Goal: Task Accomplishment & Management: Use online tool/utility

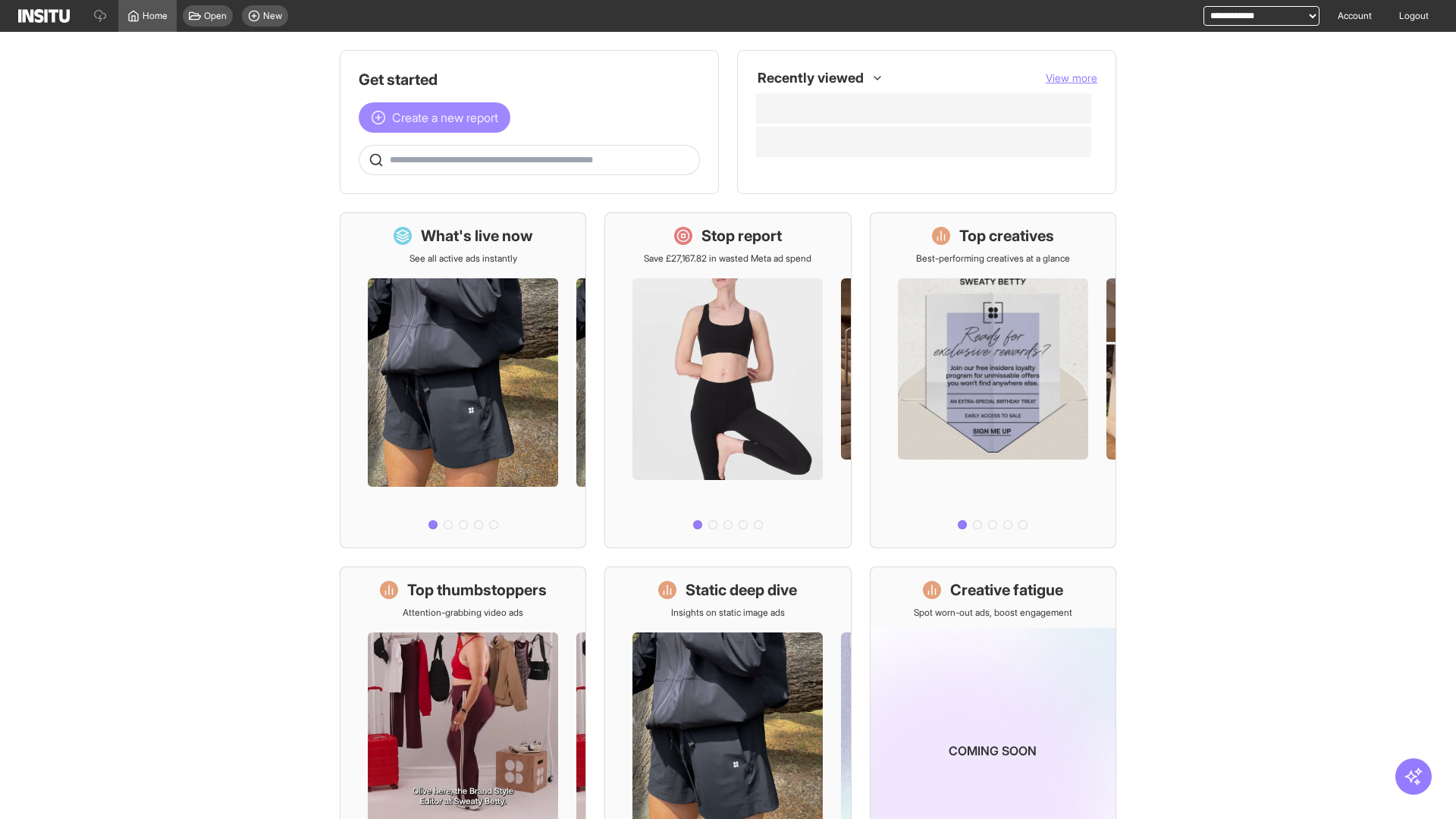
click at [438, 118] on span "Create a new report" at bounding box center [445, 117] width 107 height 18
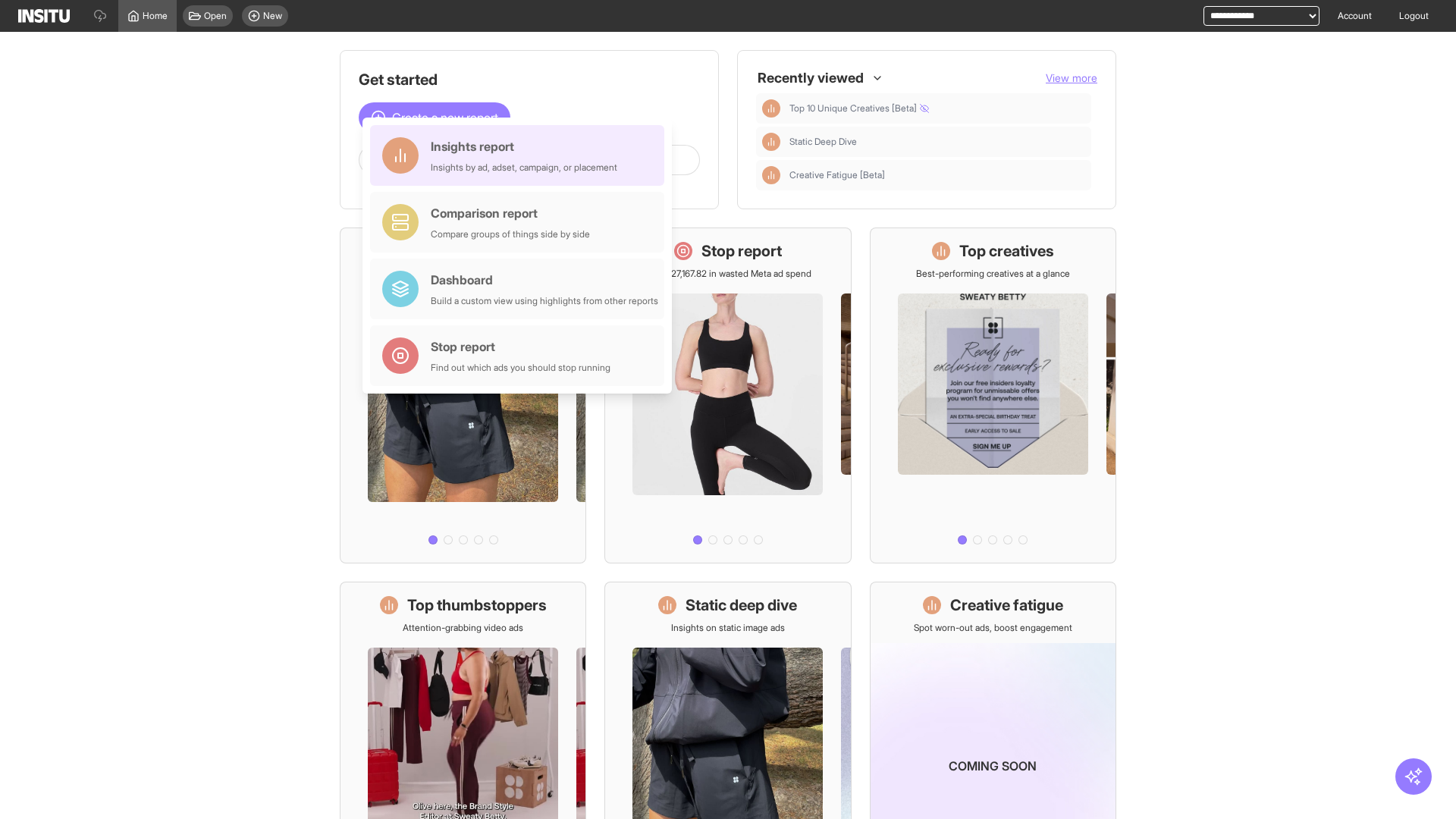
click at [521, 155] on div "Insights report Insights by ad, adset, campaign, or placement" at bounding box center [524, 155] width 187 height 37
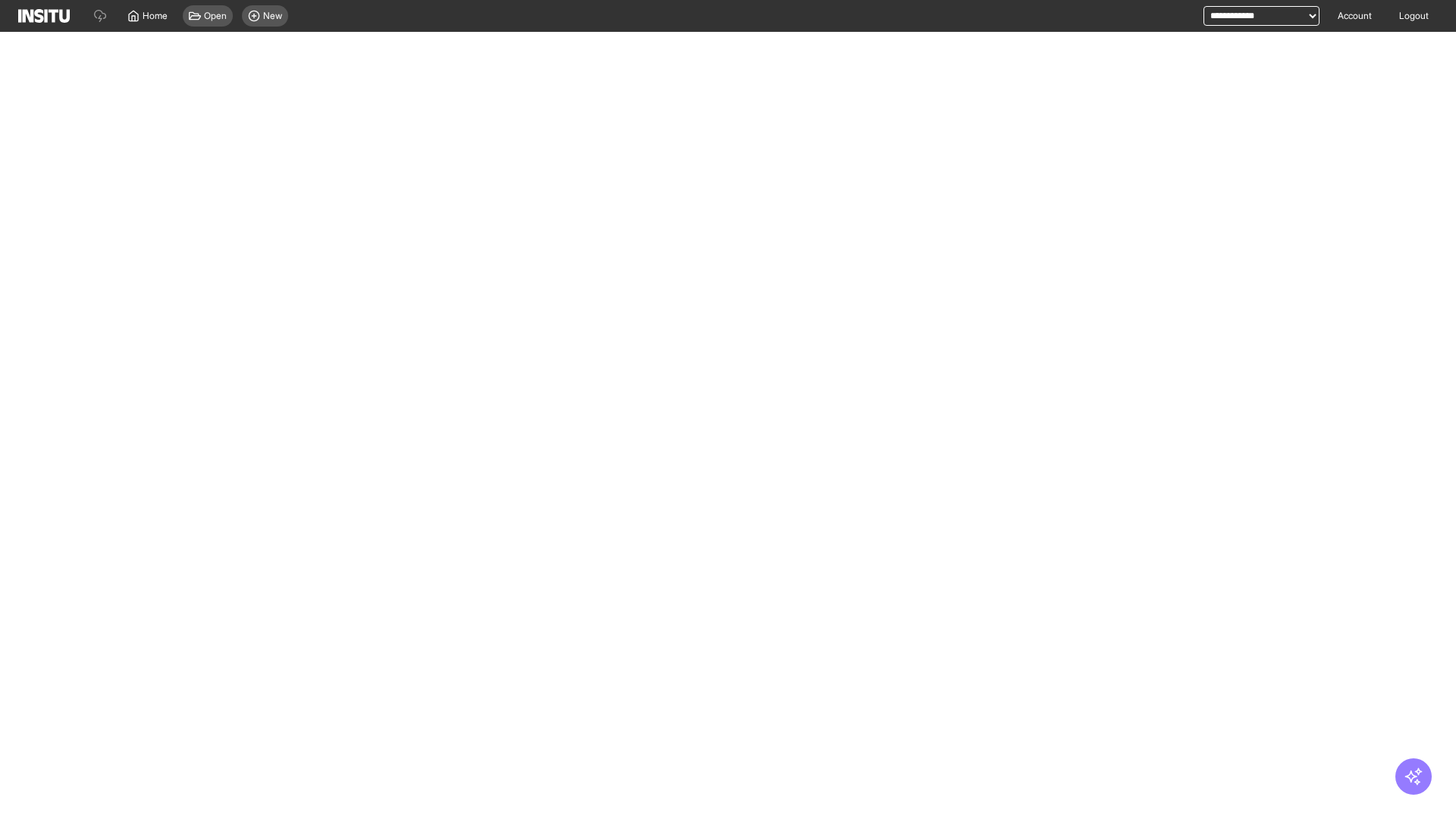
select select "**"
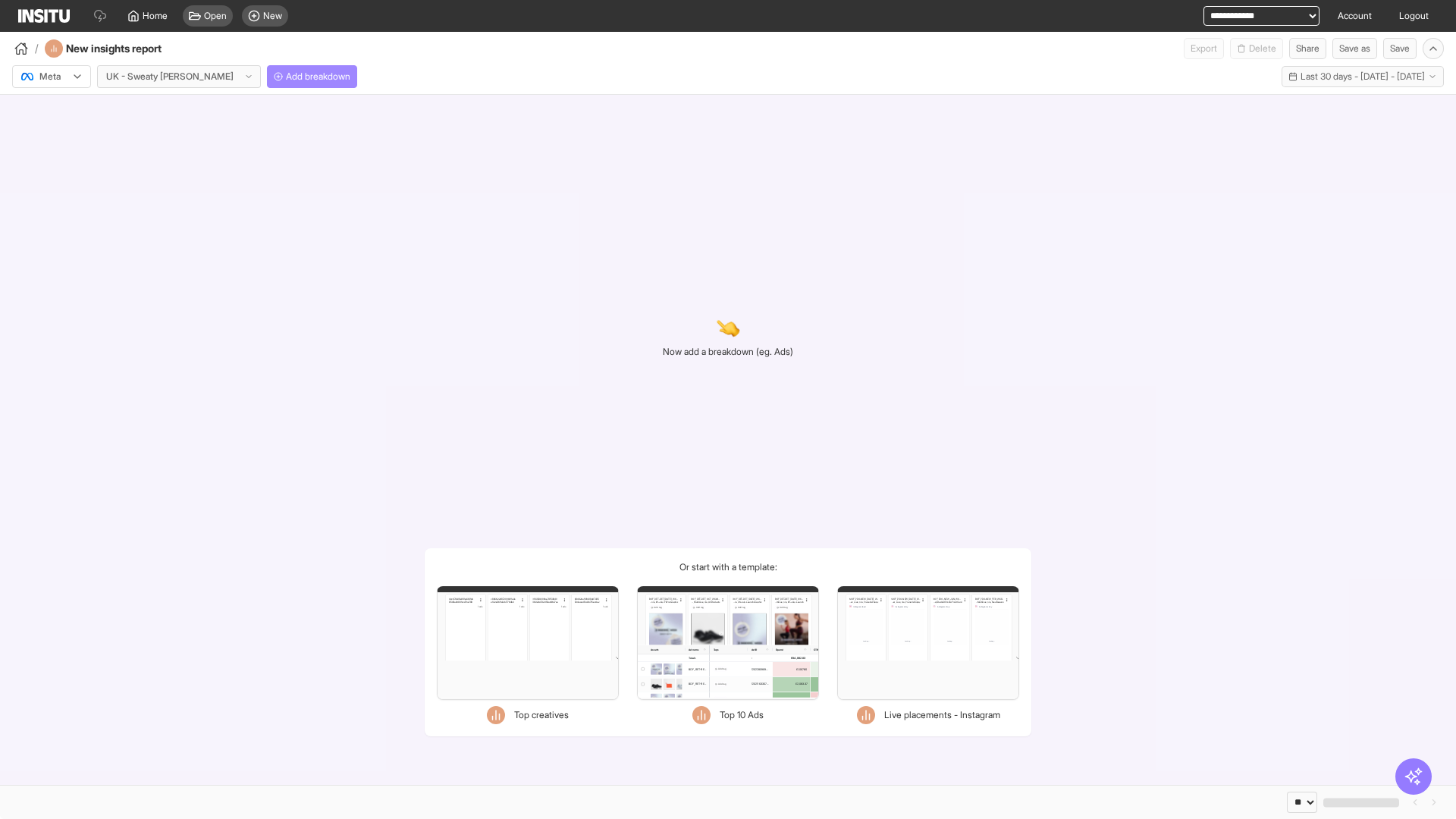
click at [286, 77] on span "Add breakdown" at bounding box center [318, 77] width 65 height 12
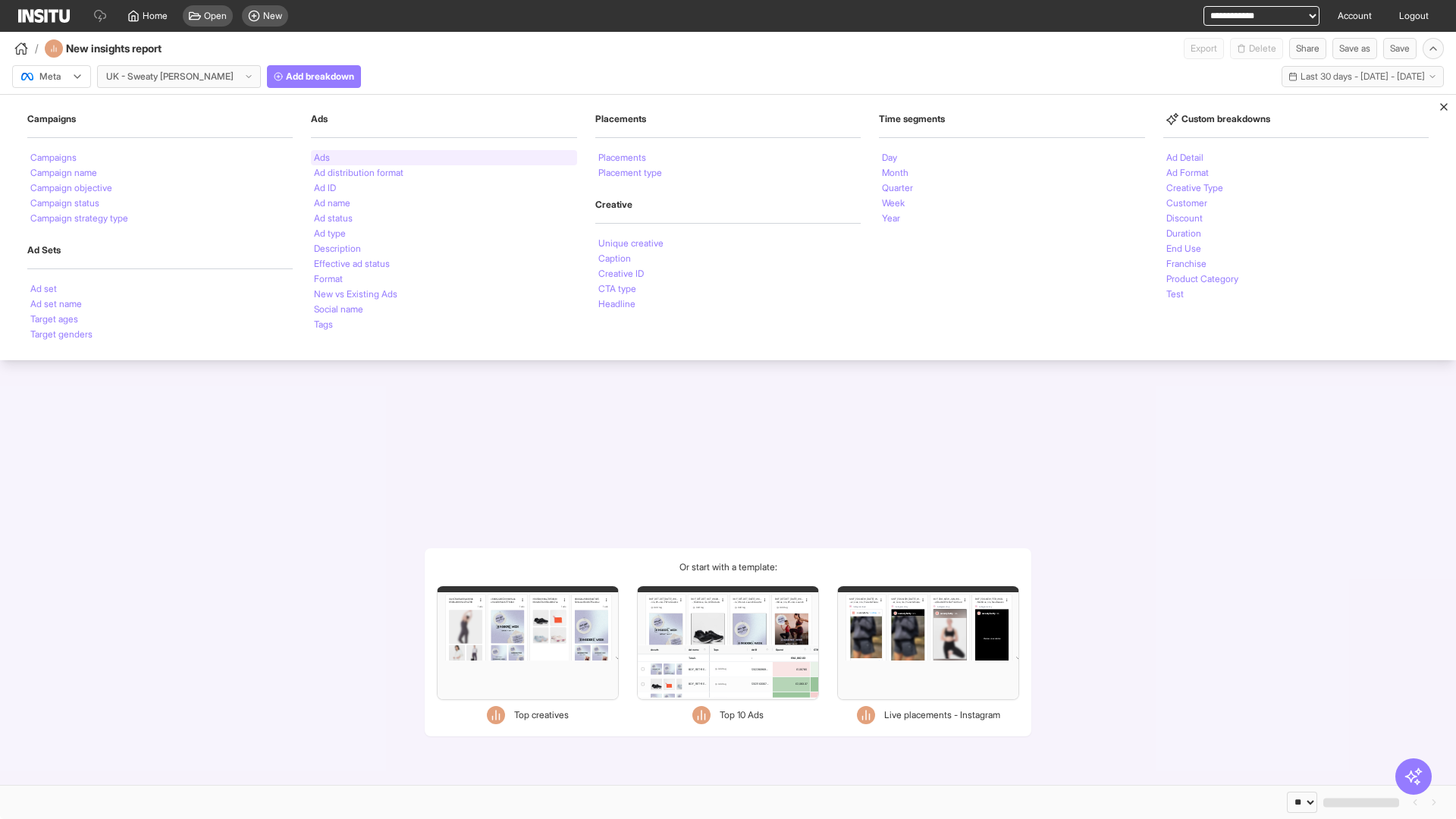
click at [321, 158] on li "Ads" at bounding box center [322, 157] width 16 height 9
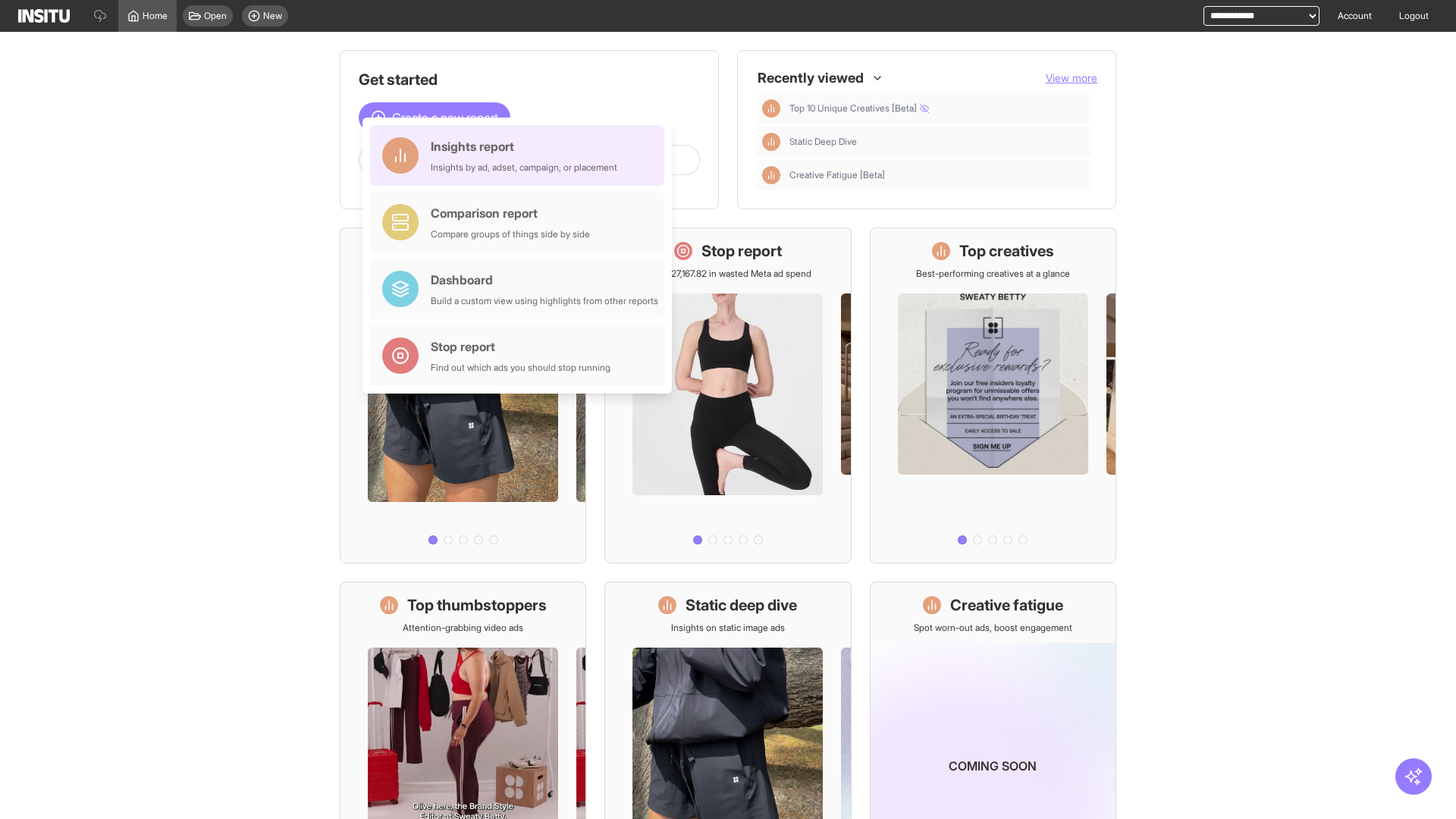
click at [521, 155] on div "Insights report Insights by ad, adset, campaign, or placement" at bounding box center [524, 155] width 187 height 37
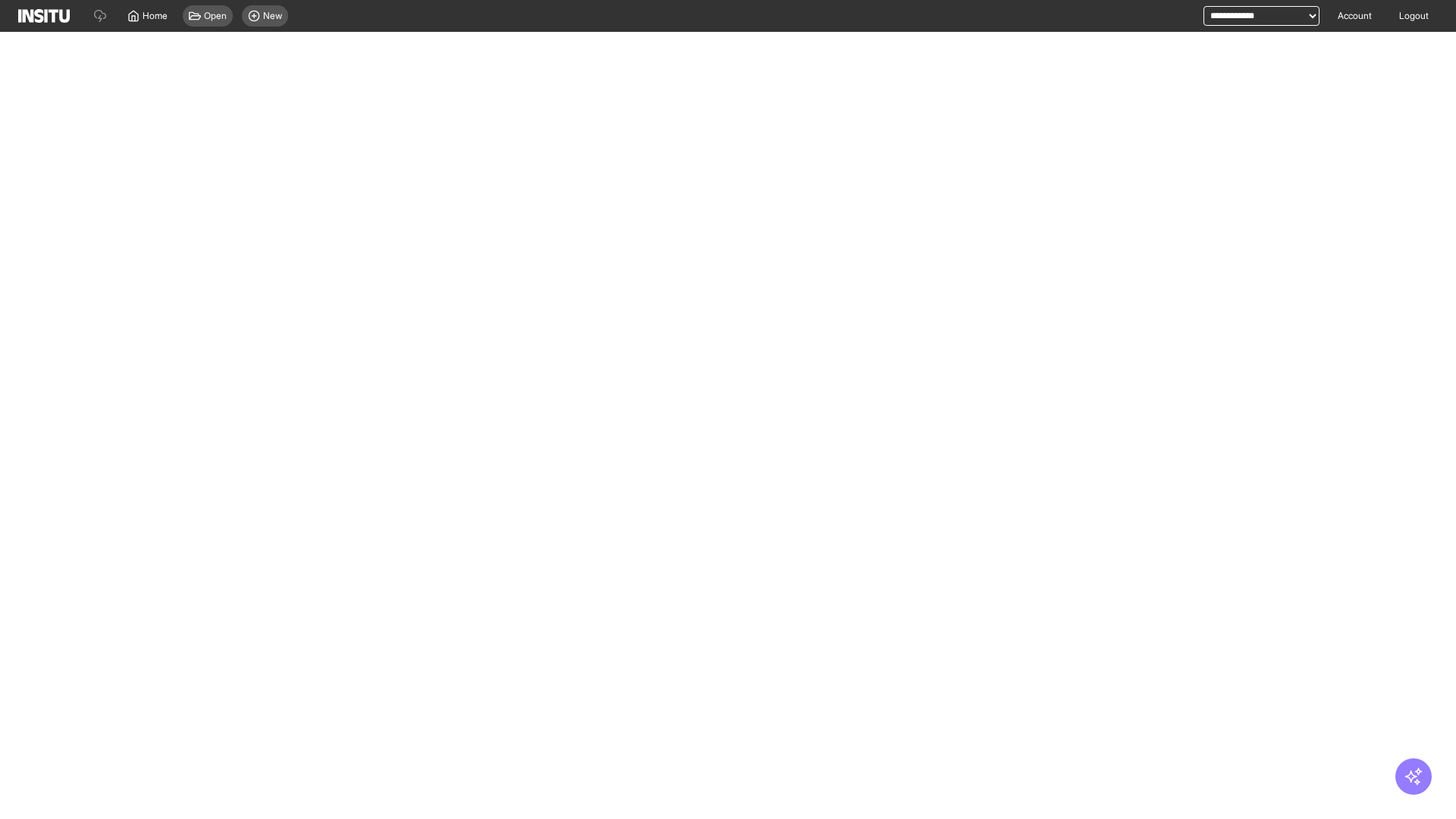
select select "**"
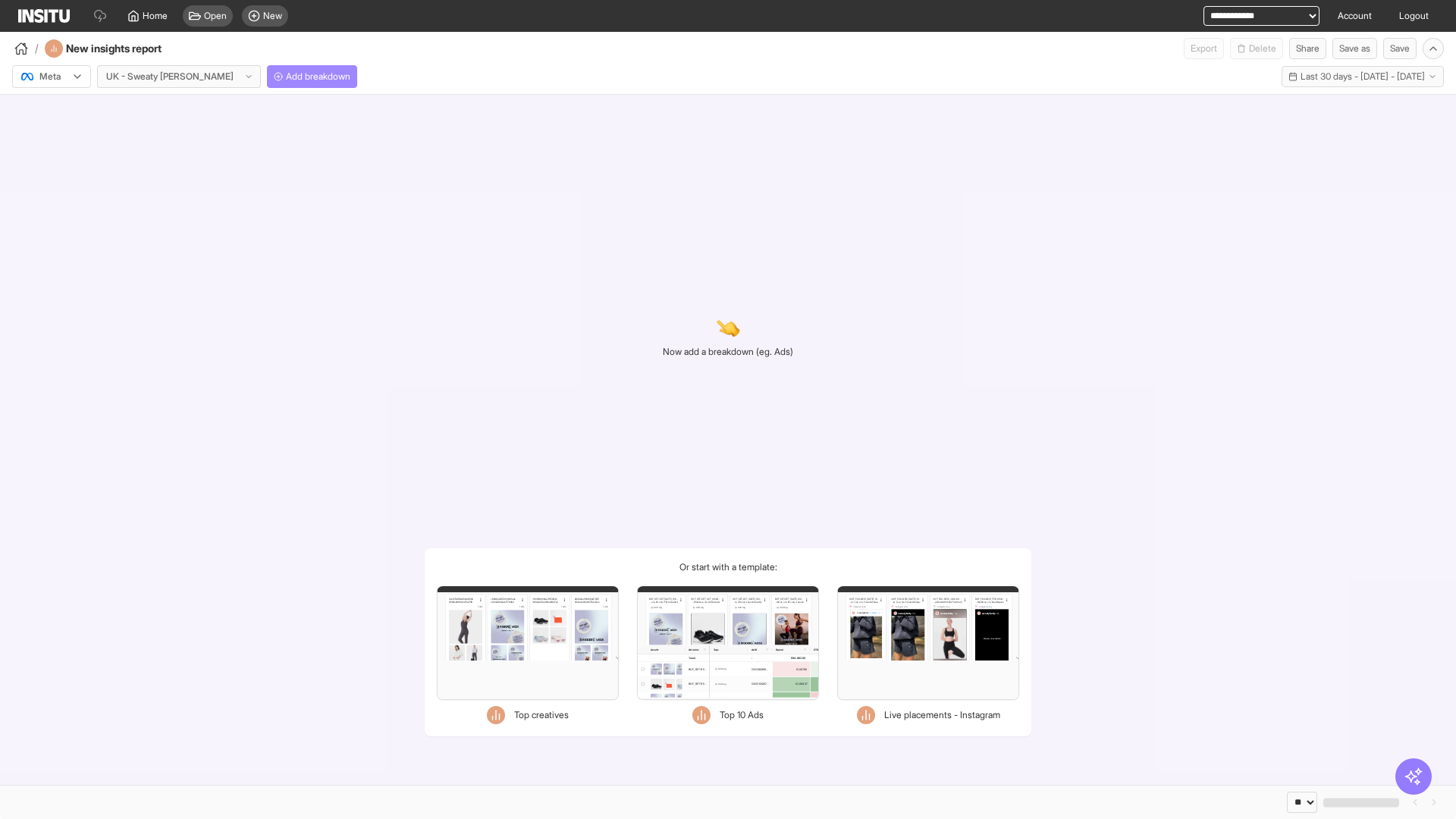
click at [286, 77] on span "Add breakdown" at bounding box center [318, 77] width 65 height 12
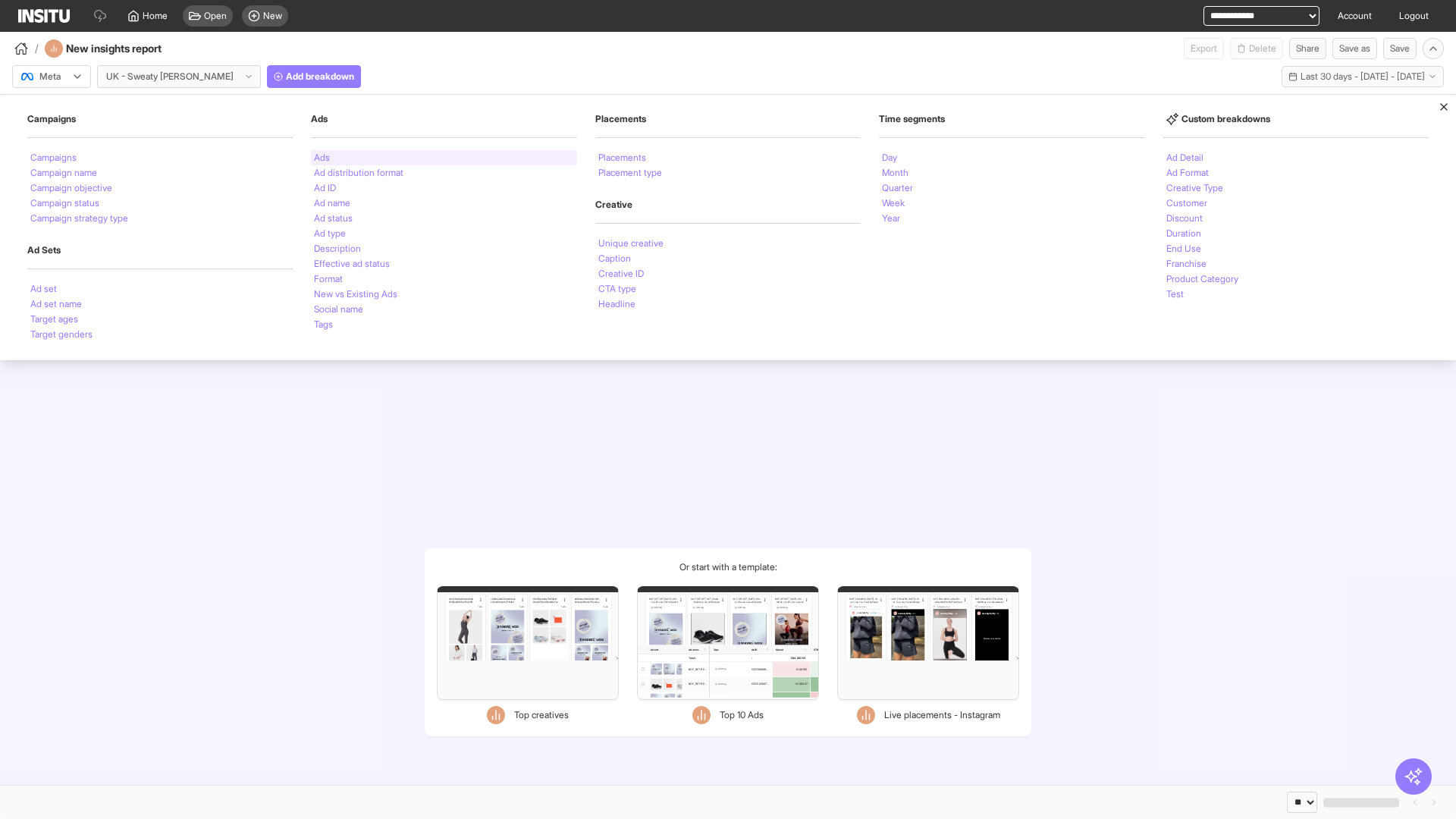
click at [321, 158] on li "Ads" at bounding box center [322, 157] width 16 height 9
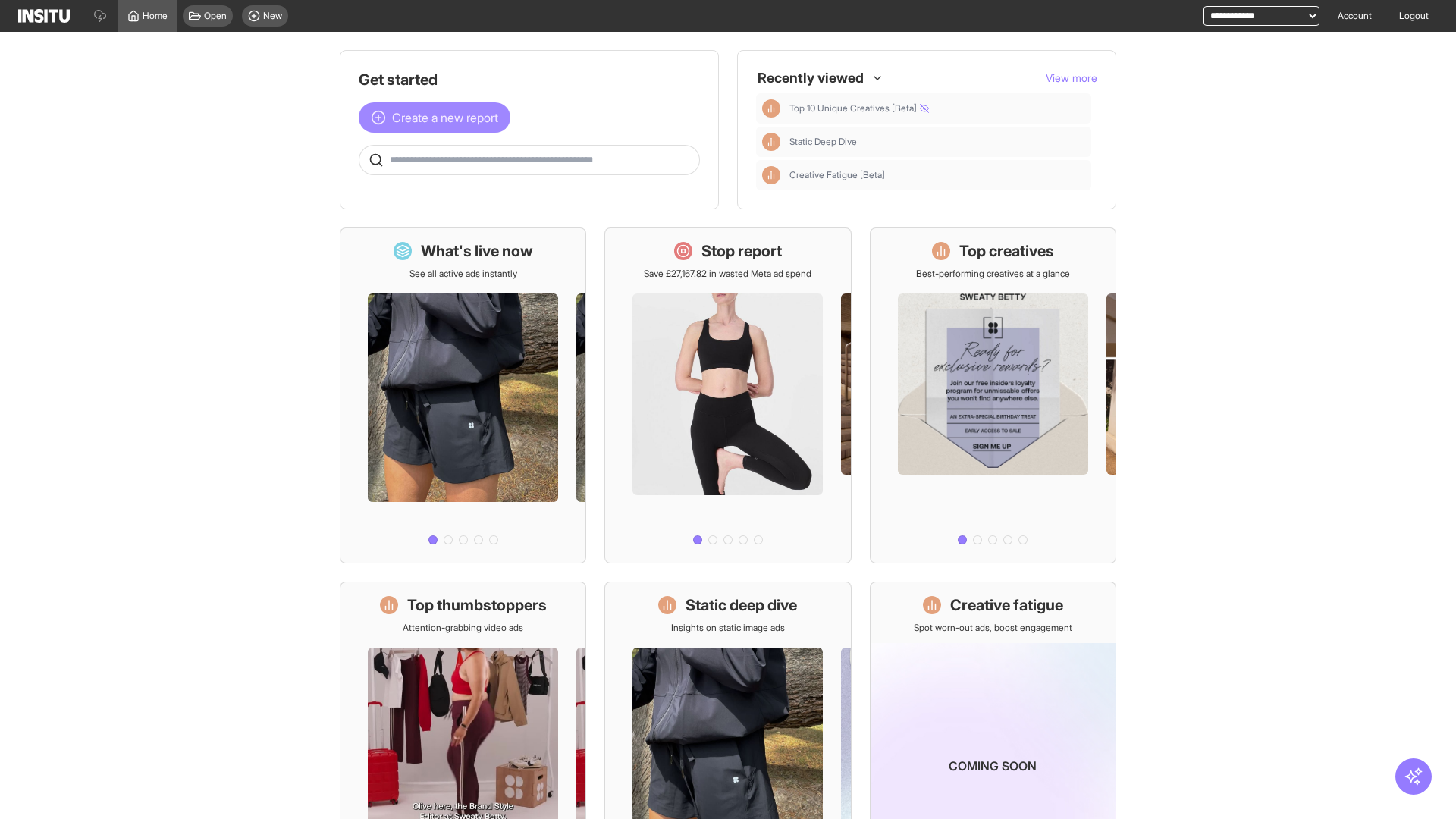
click at [438, 118] on span "Create a new report" at bounding box center [445, 117] width 107 height 18
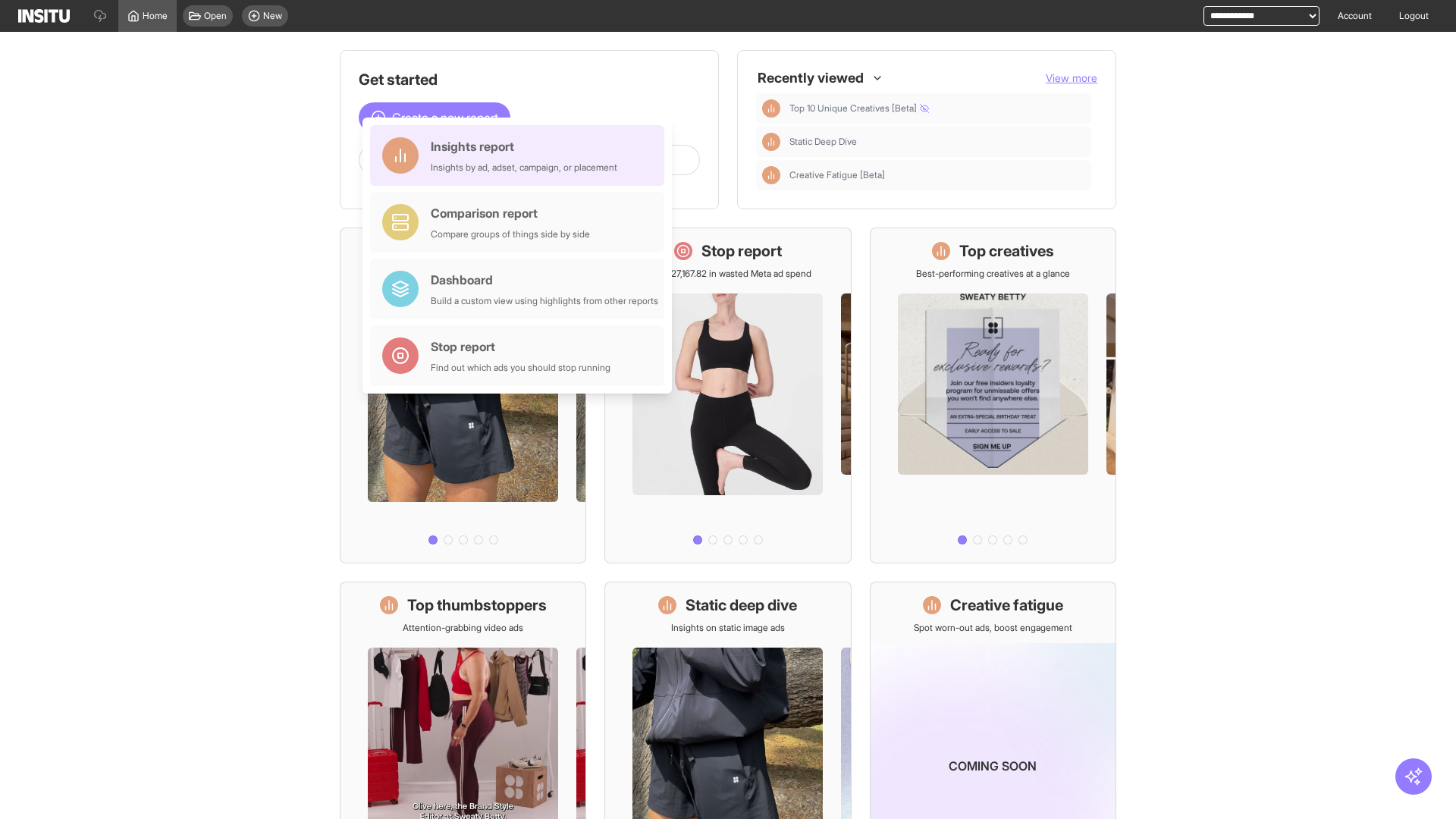
click at [521, 155] on div "Insights report Insights by ad, adset, campaign, or placement" at bounding box center [524, 155] width 187 height 37
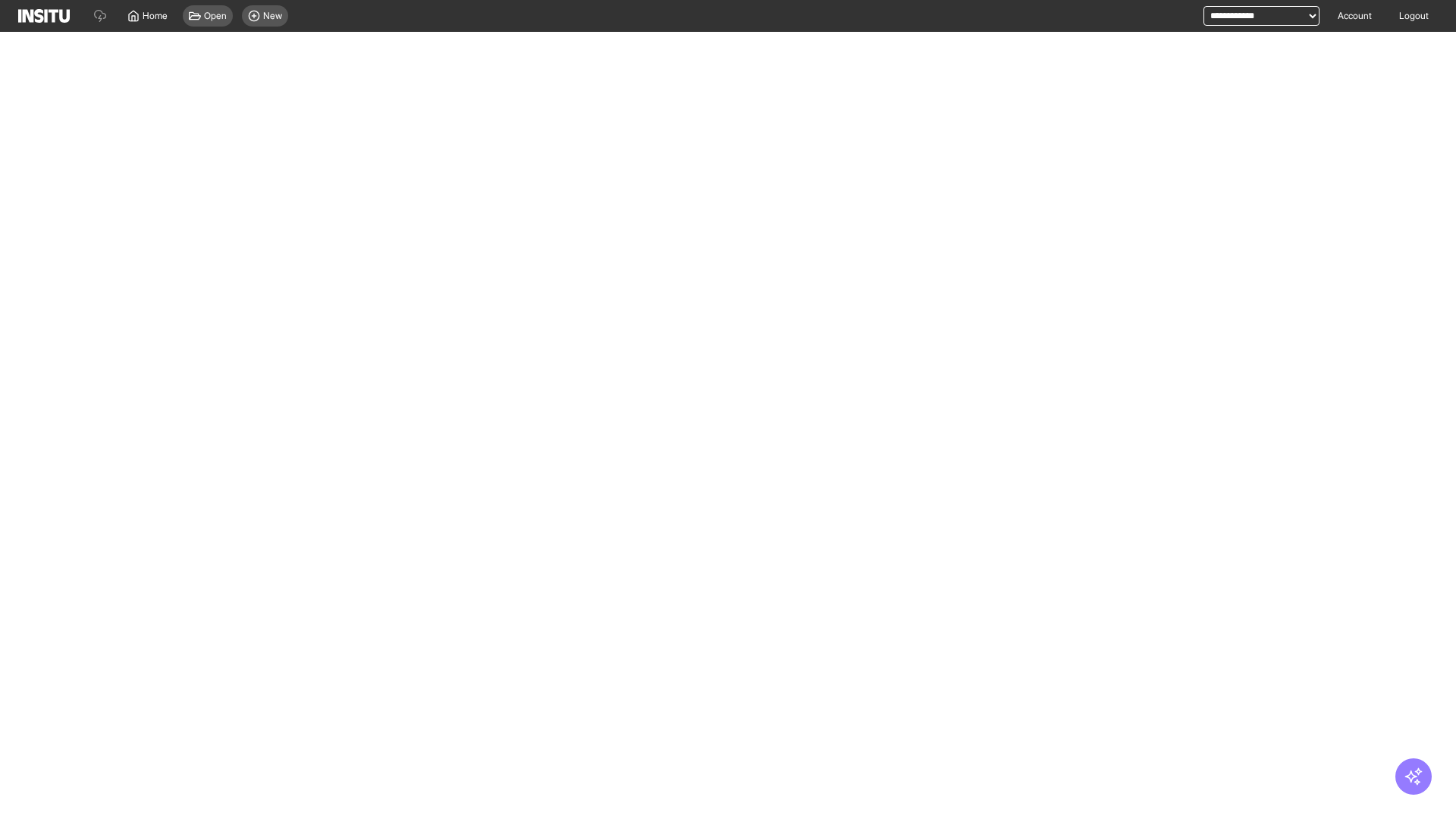
select select "**"
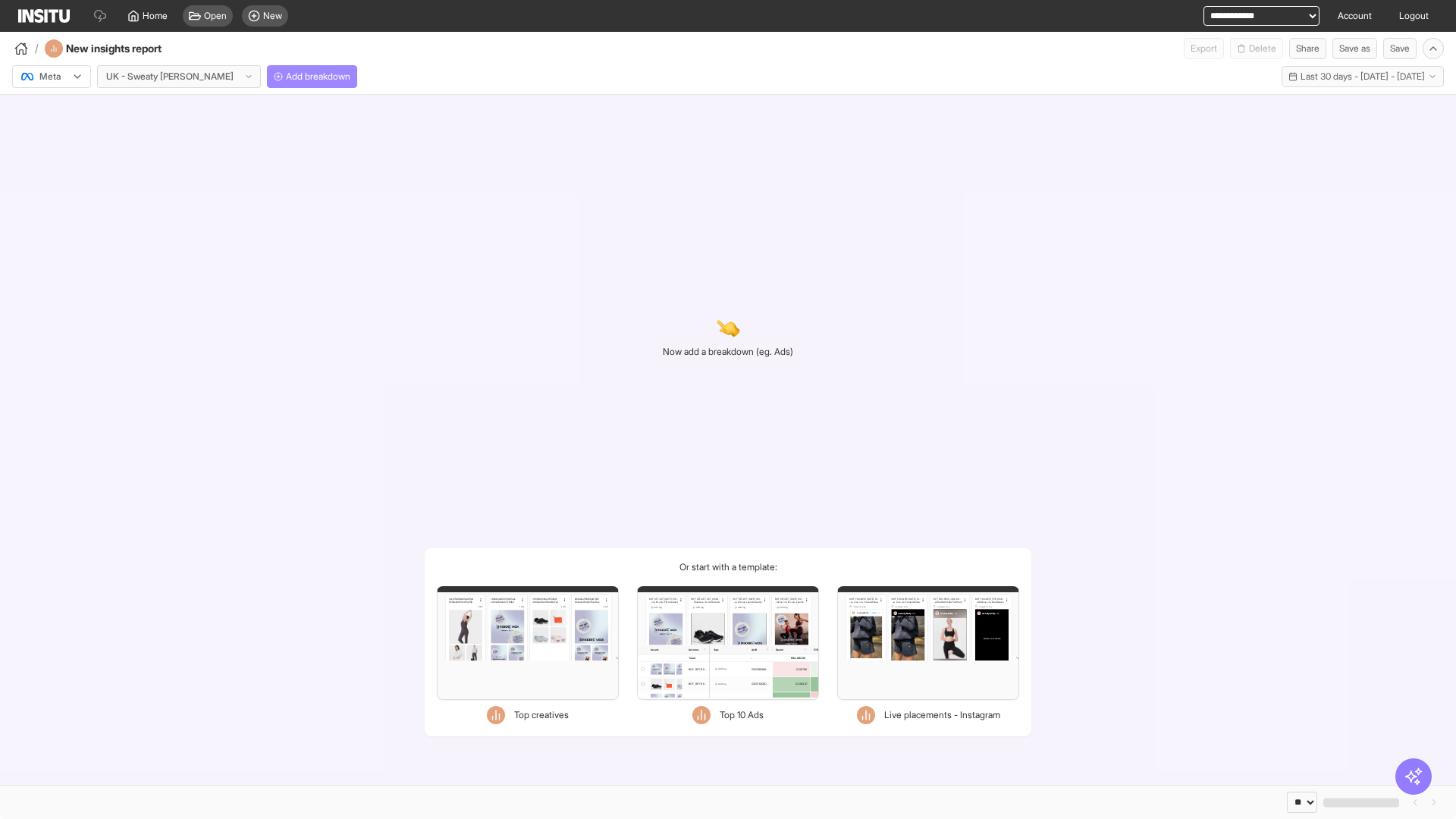
click at [286, 77] on span "Add breakdown" at bounding box center [318, 77] width 65 height 12
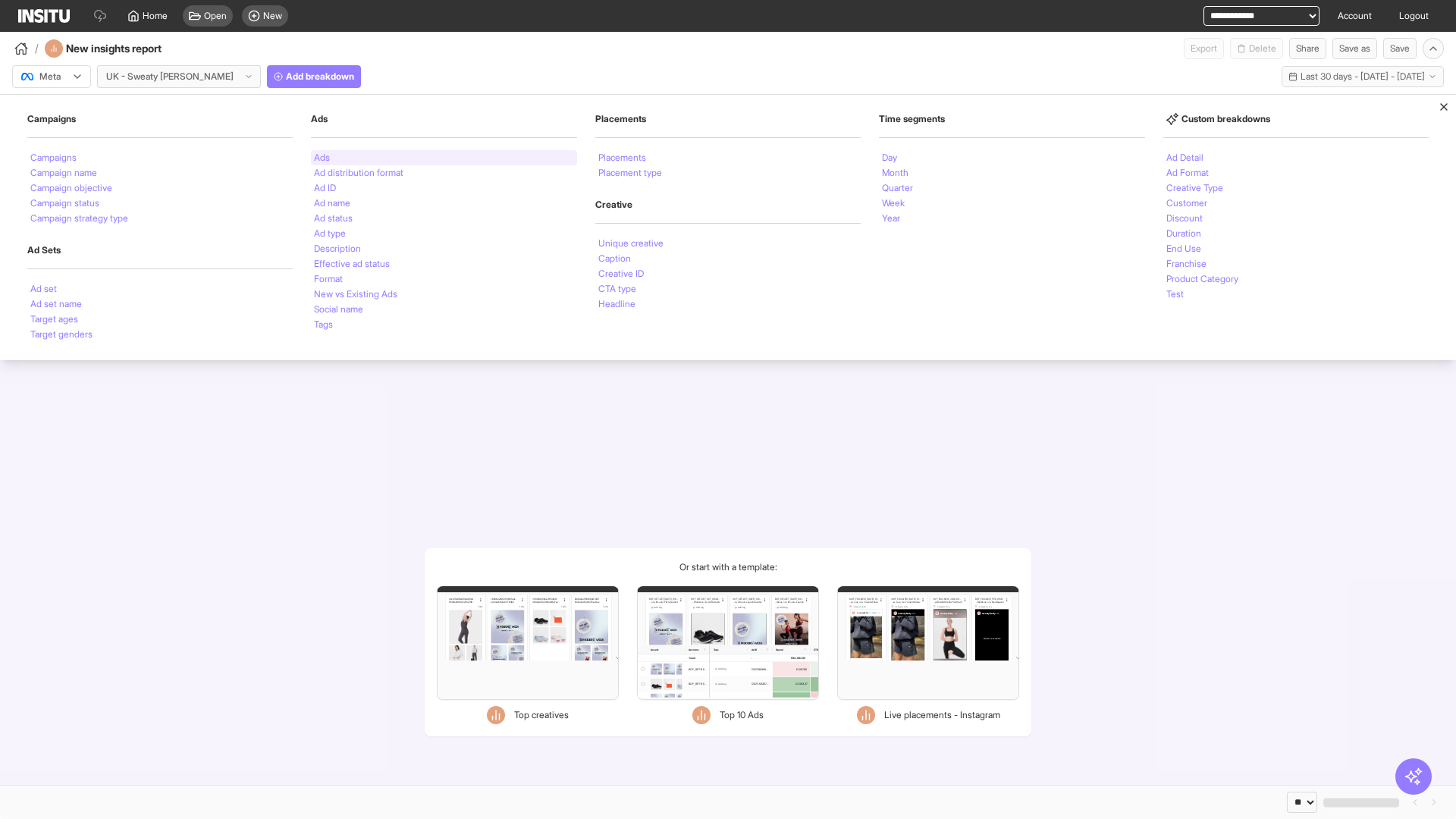
click at [321, 158] on li "Ads" at bounding box center [322, 157] width 16 height 9
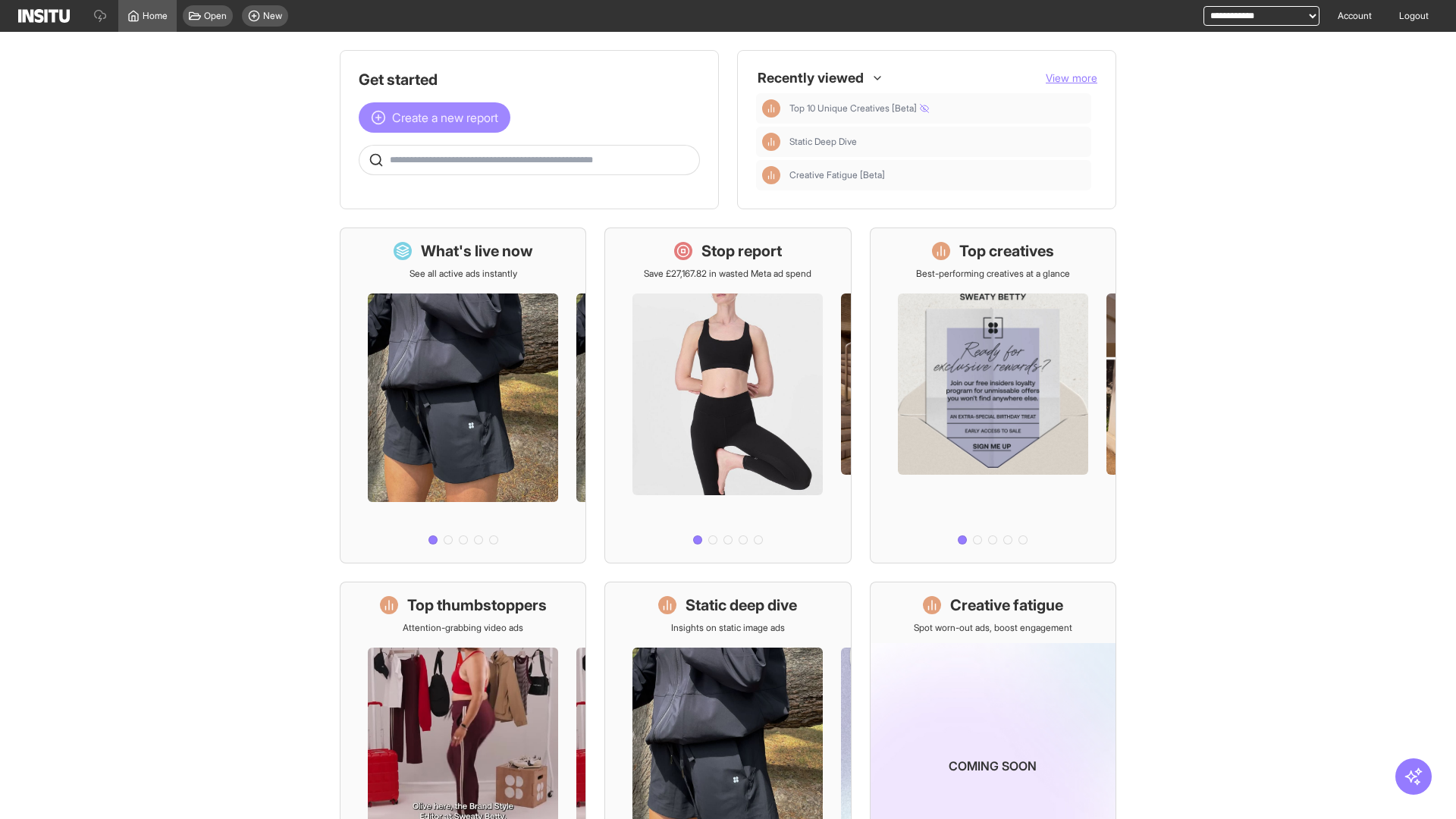
click at [438, 118] on span "Create a new report" at bounding box center [445, 117] width 107 height 18
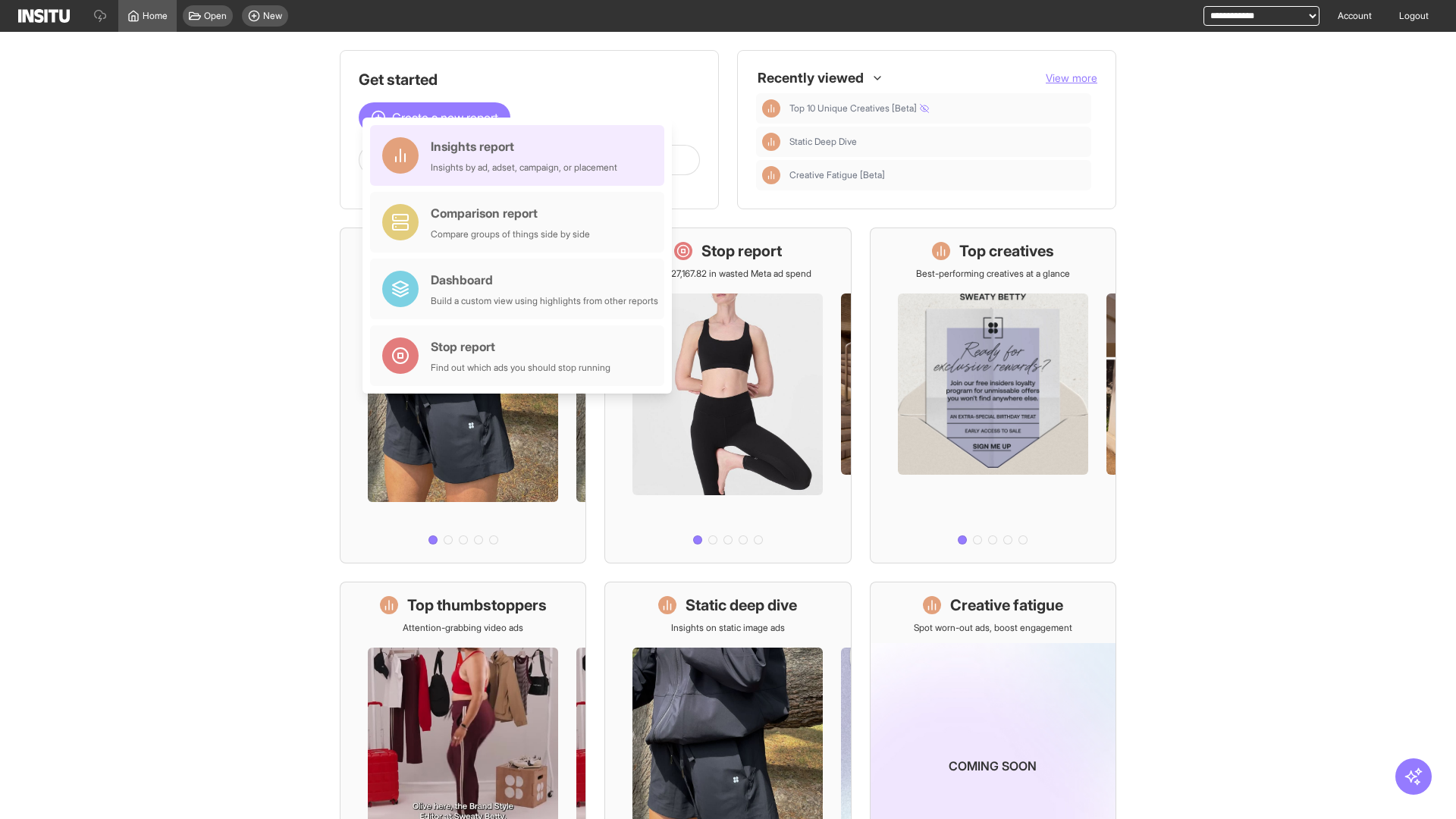
click at [521, 155] on div "Insights report Insights by ad, adset, campaign, or placement" at bounding box center [524, 155] width 187 height 37
